Goal: Navigation & Orientation: Find specific page/section

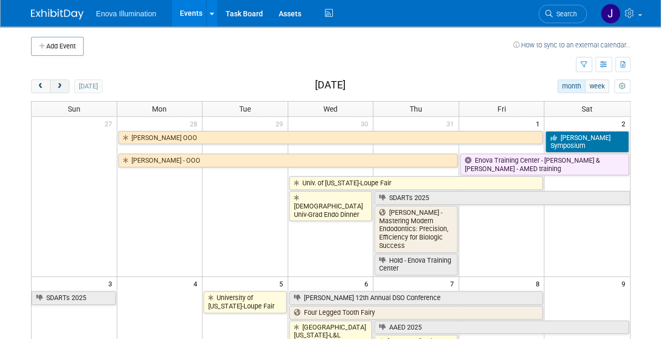
click at [60, 83] on span "next" at bounding box center [60, 86] width 8 height 7
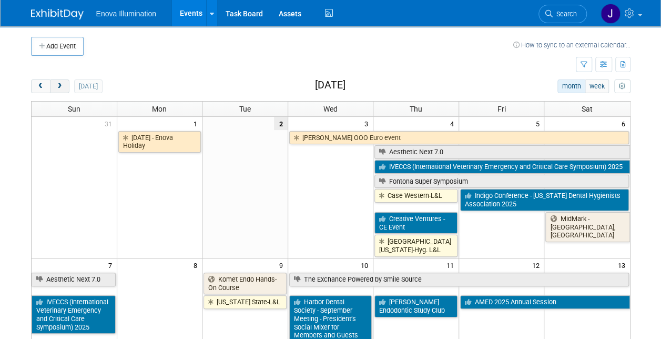
click at [60, 83] on span "next" at bounding box center [60, 86] width 8 height 7
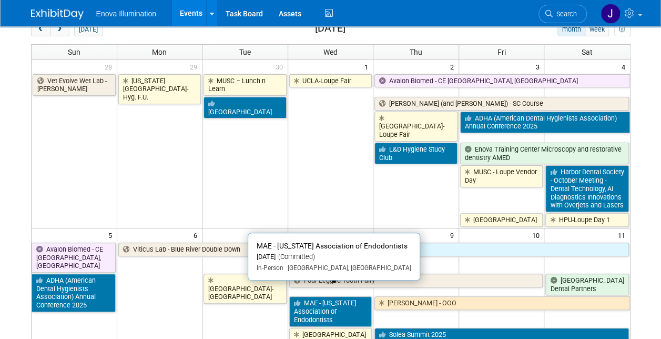
scroll to position [53, 0]
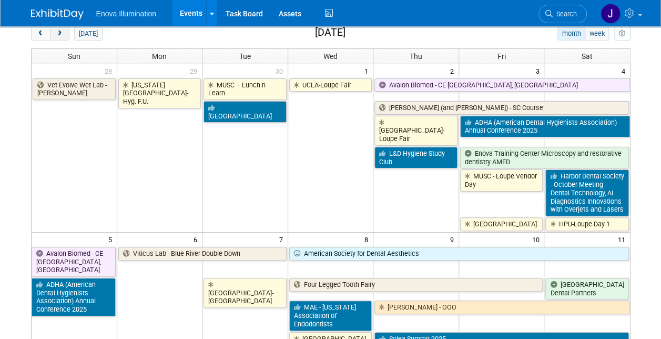
drag, startPoint x: 46, startPoint y: 34, endPoint x: 65, endPoint y: 37, distance: 19.2
click at [46, 34] on button "prev" at bounding box center [40, 34] width 19 height 14
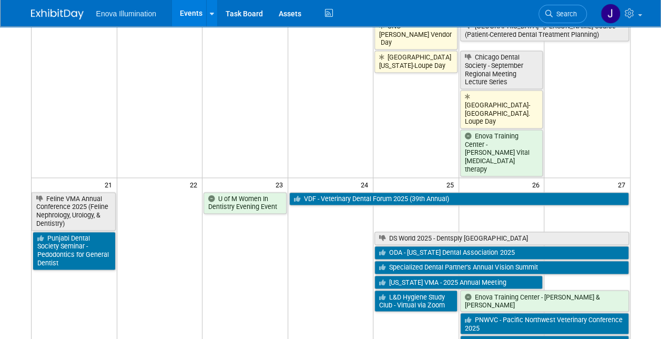
scroll to position [736, 0]
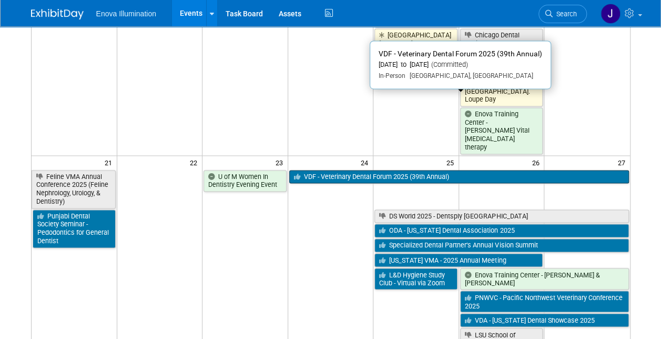
click at [386, 170] on link "VDF - Veterinary Dental Forum 2025 (39th Annual)" at bounding box center [459, 177] width 340 height 14
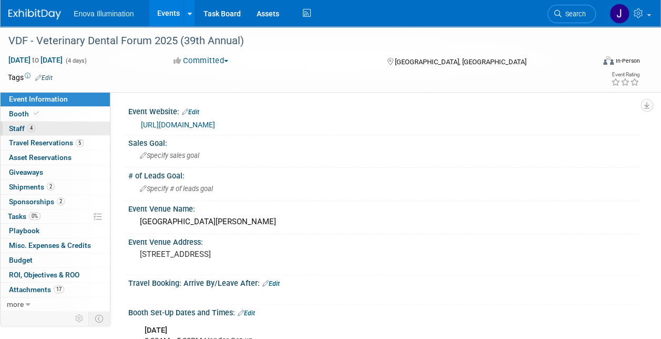
click at [16, 127] on span "Staff 4" at bounding box center [22, 128] width 26 height 8
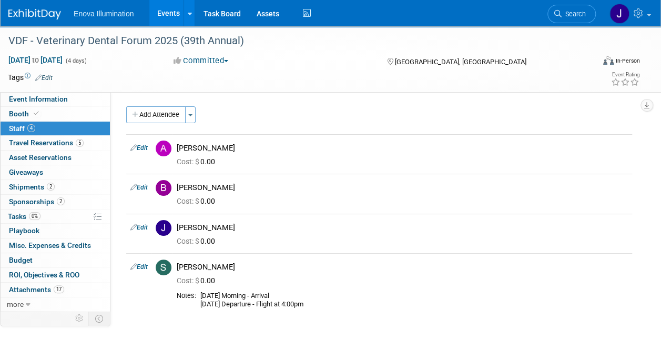
click at [175, 11] on link "Events" at bounding box center [168, 13] width 38 height 26
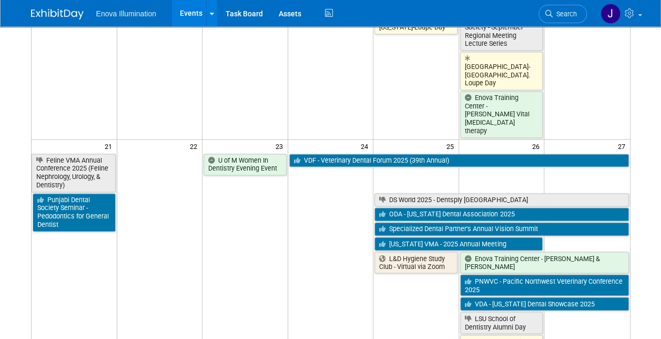
scroll to position [736, 0]
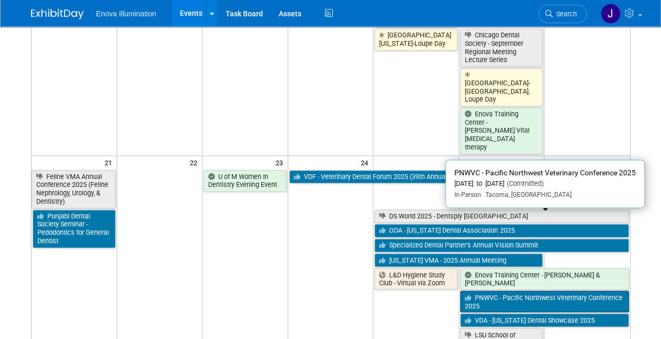
click at [507, 290] on link "PNWVC - Pacific Northwest Veterinary Conference 2025" at bounding box center [544, 301] width 169 height 22
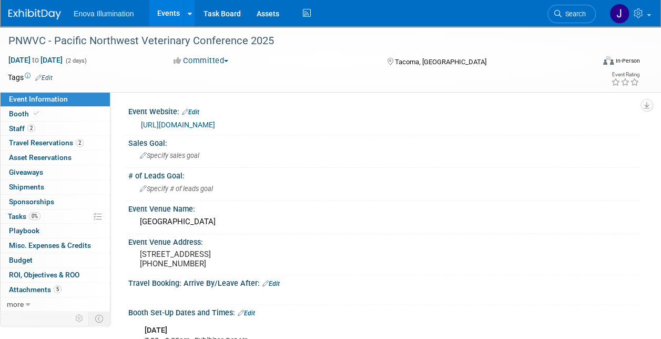
click at [167, 14] on link "Events" at bounding box center [168, 13] width 38 height 26
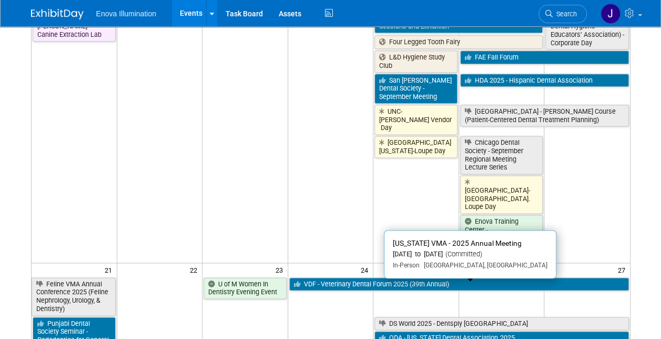
scroll to position [684, 0]
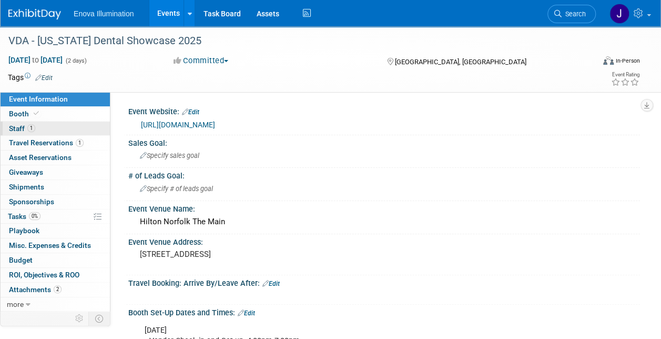
click at [19, 129] on span "Staff 1" at bounding box center [22, 128] width 26 height 8
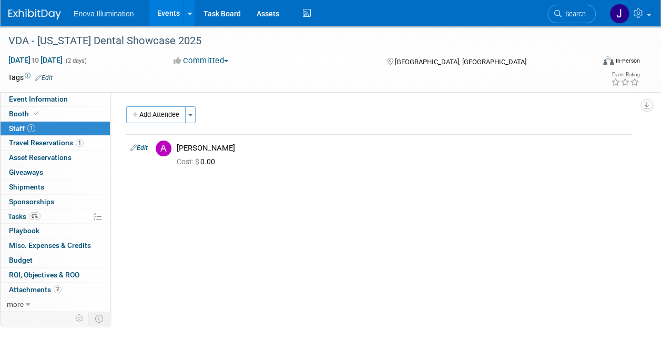
click at [171, 18] on link "Events" at bounding box center [168, 13] width 38 height 26
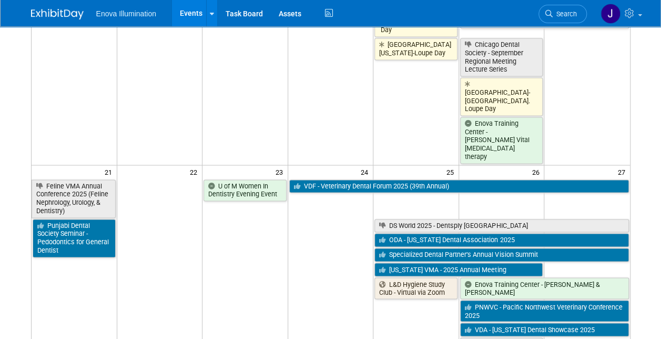
scroll to position [736, 0]
